Goal: Ask a question

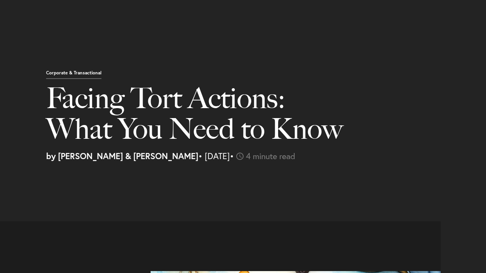
select select "US"
select select "Austin"
select select "Business and Civil Litigation"
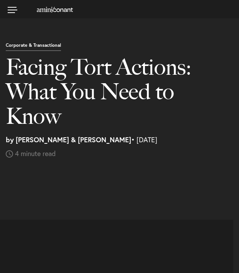
select select "US"
select select "Austin"
select select "Business and Civil Litigation"
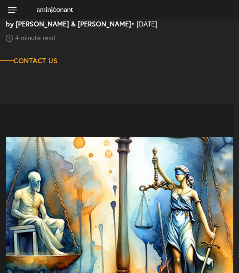
scroll to position [116, 0]
